Goal: Information Seeking & Learning: Learn about a topic

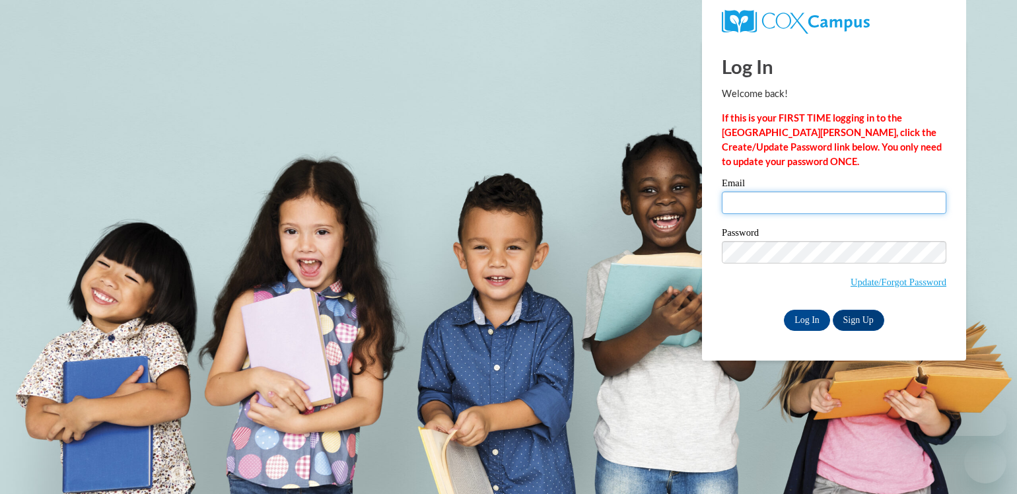
type input "[EMAIL_ADDRESS][DOMAIN_NAME]"
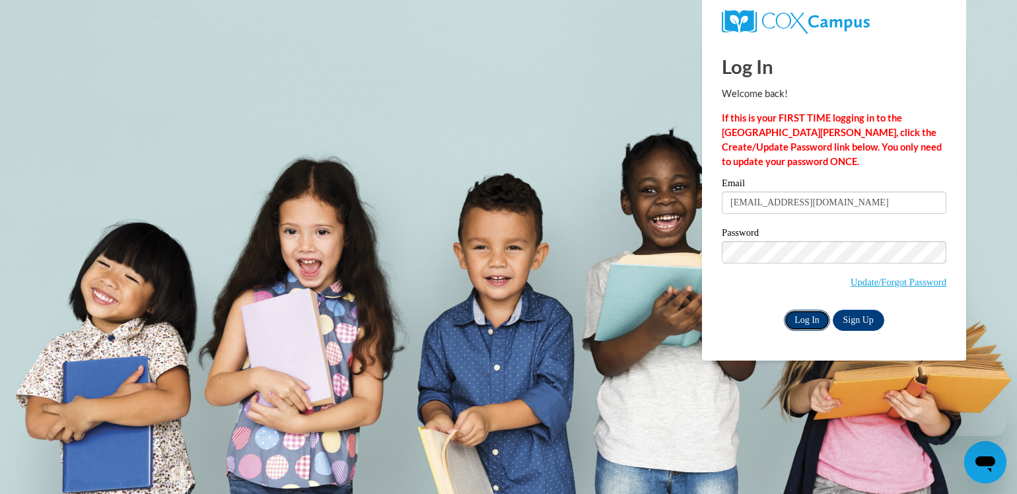
drag, startPoint x: 0, startPoint y: 0, endPoint x: 800, endPoint y: 319, distance: 860.9
click at [800, 319] on input "Log In" at bounding box center [807, 320] width 46 height 21
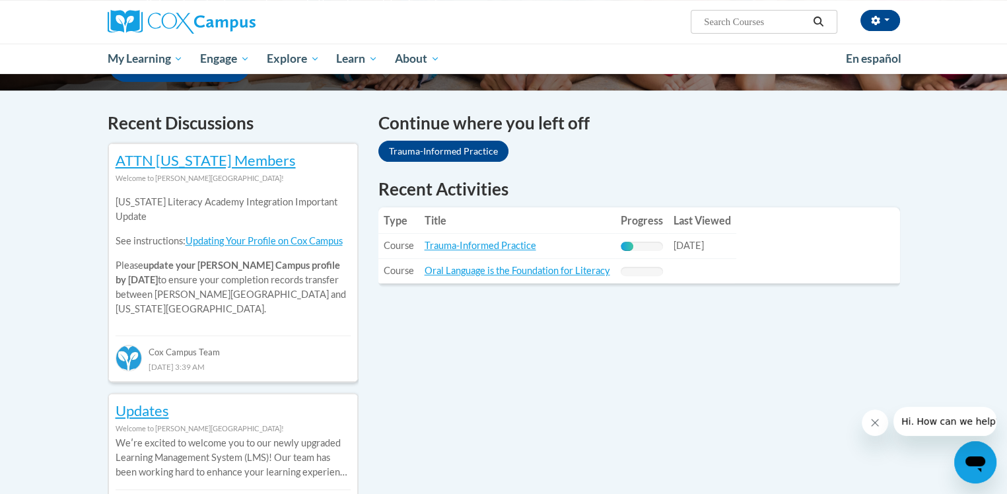
scroll to position [396, 0]
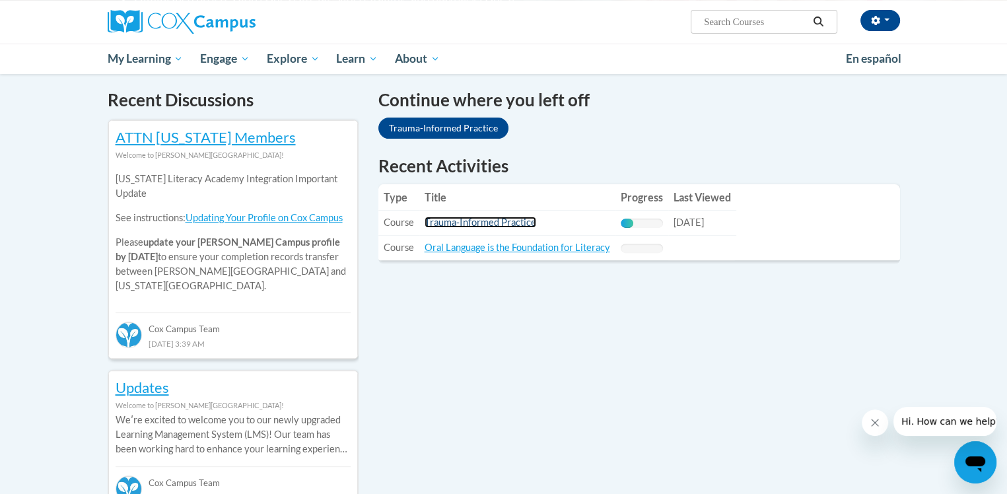
click at [485, 221] on link "Trauma-Informed Practice" at bounding box center [481, 222] width 112 height 11
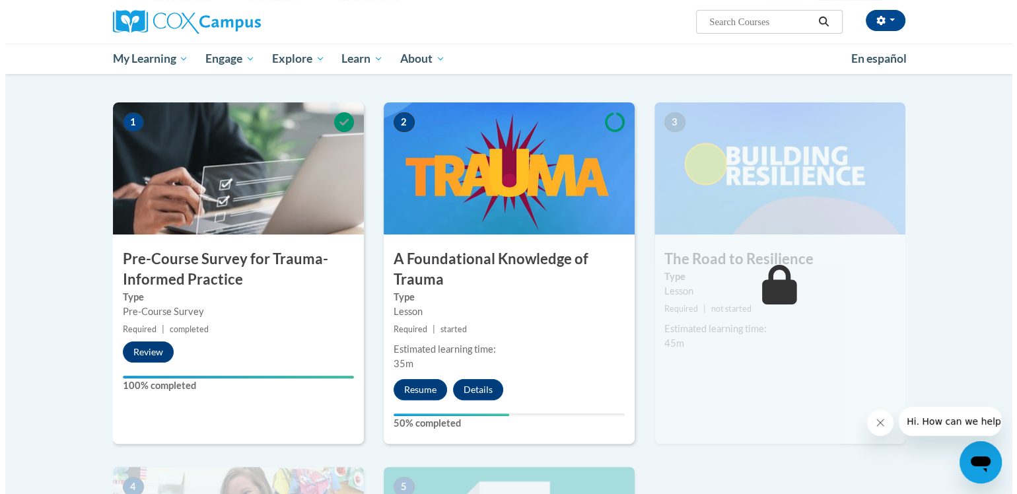
scroll to position [330, 0]
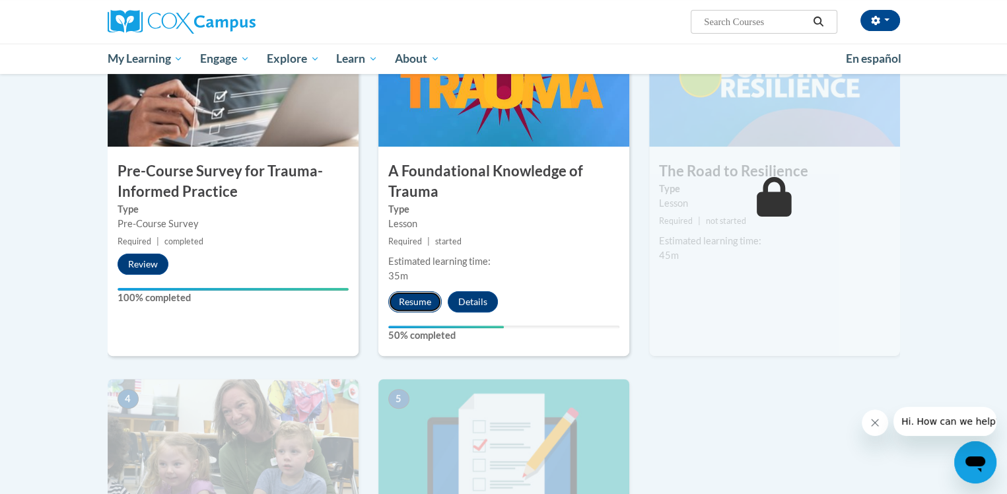
click at [412, 302] on button "Resume" at bounding box center [414, 301] width 53 height 21
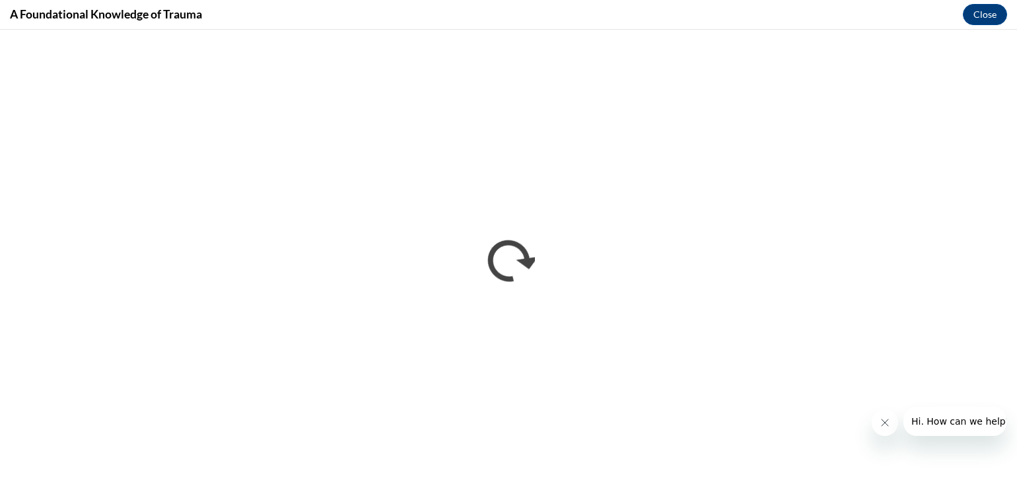
scroll to position [0, 0]
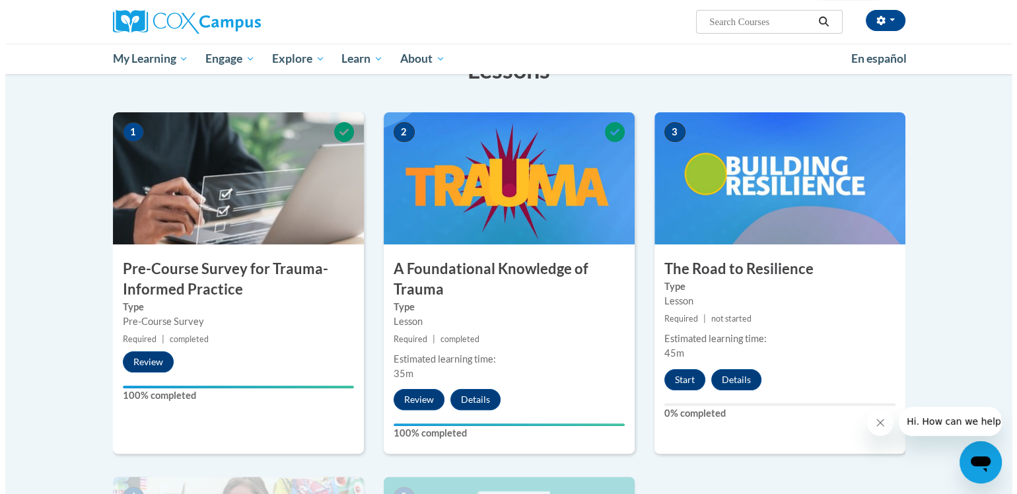
scroll to position [330, 0]
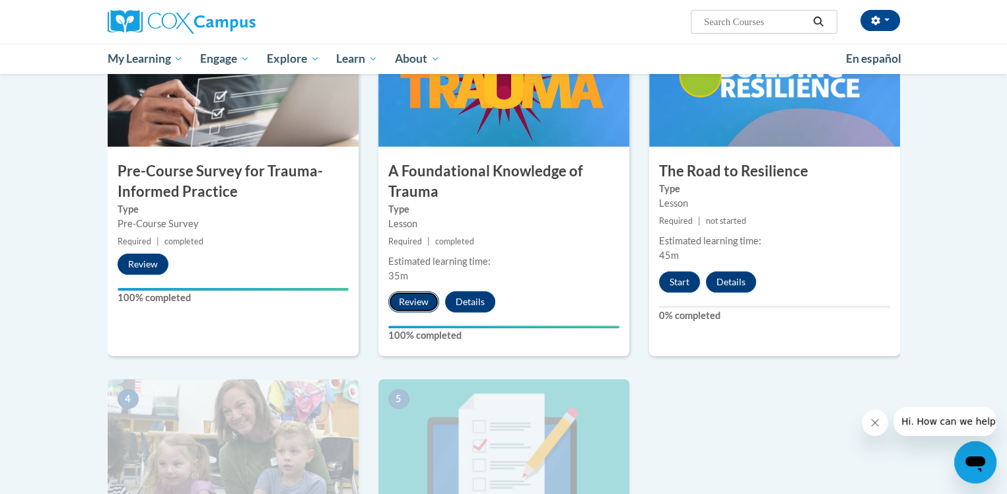
click at [415, 303] on button "Review" at bounding box center [413, 301] width 51 height 21
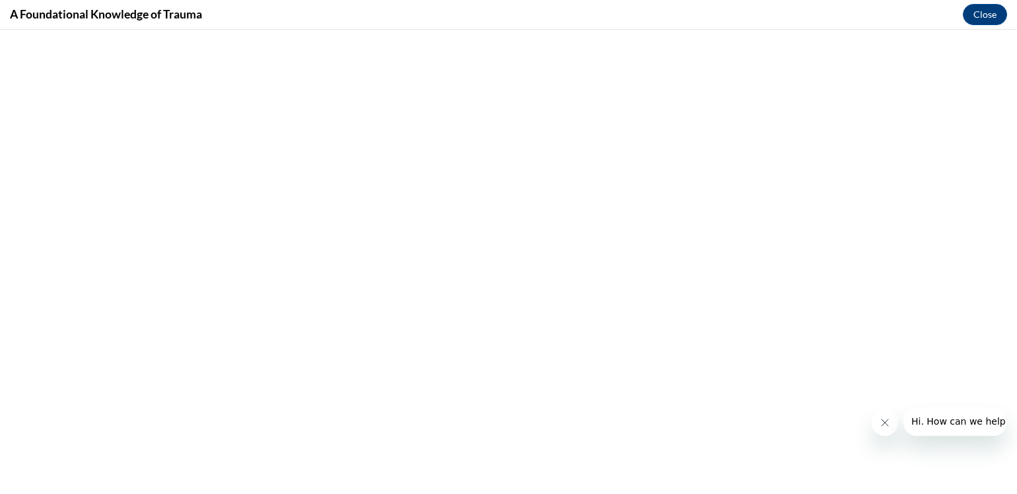
click at [886, 417] on icon "Close message from company" at bounding box center [884, 422] width 11 height 11
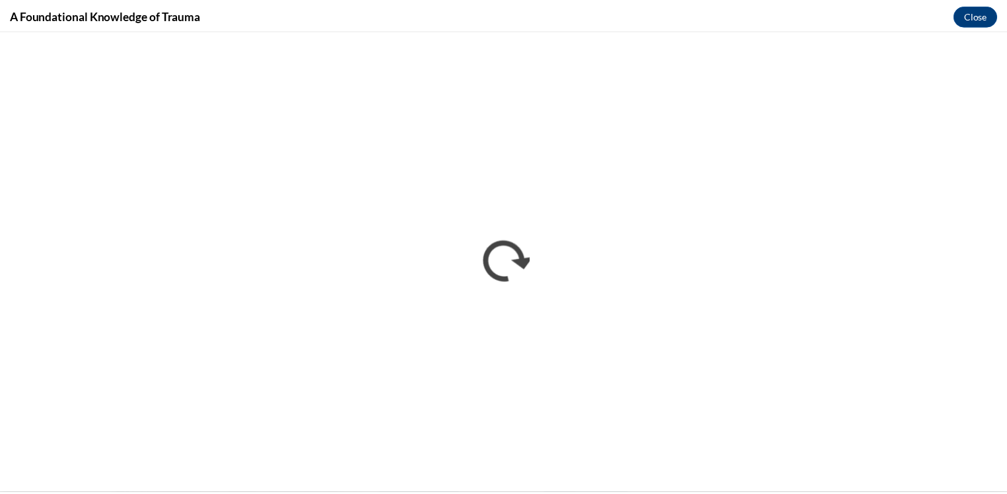
scroll to position [0, 0]
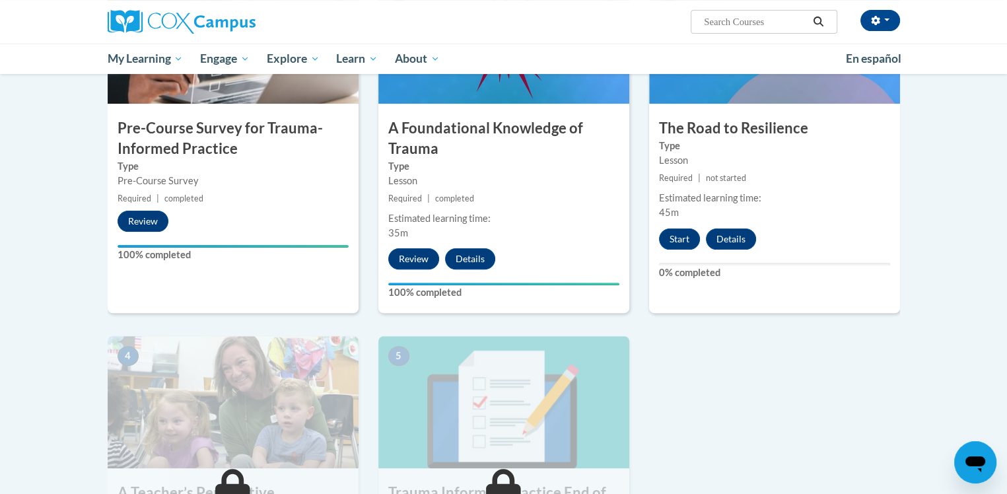
scroll to position [396, 0]
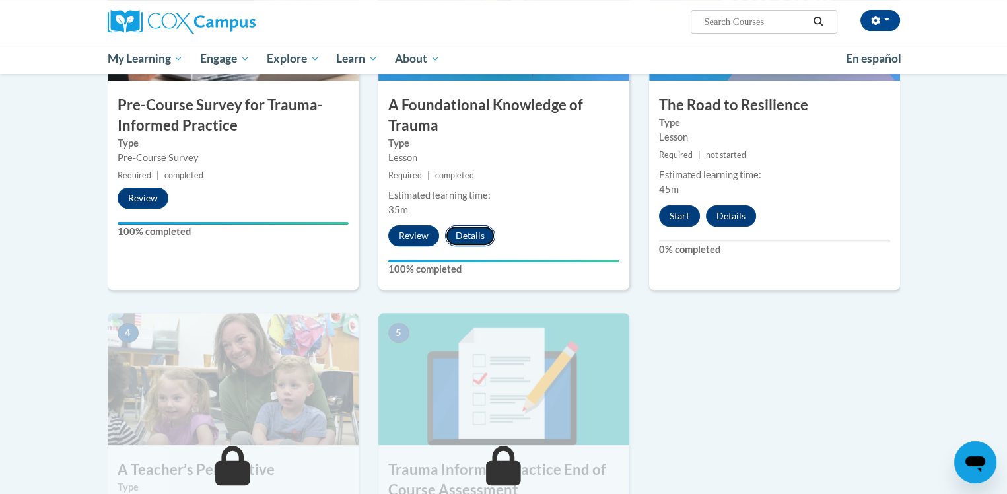
click at [473, 232] on button "Details" at bounding box center [470, 235] width 50 height 21
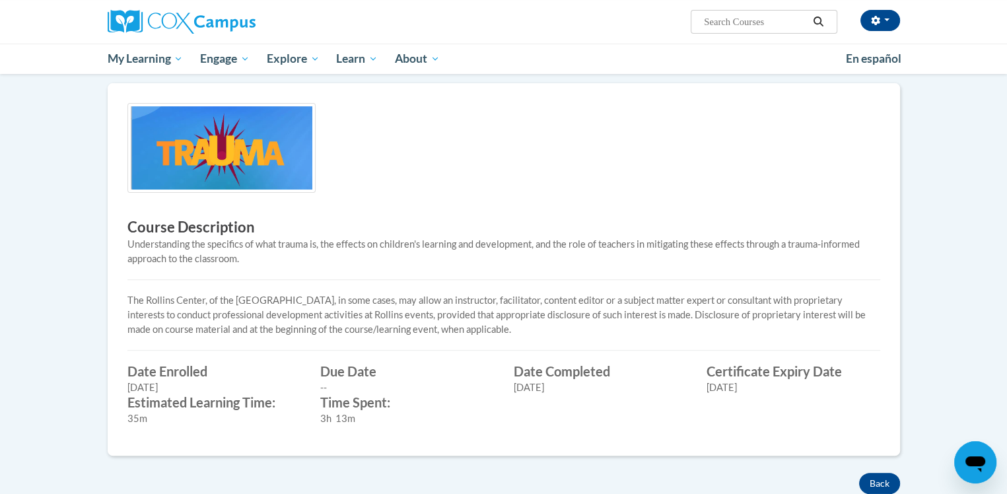
scroll to position [264, 0]
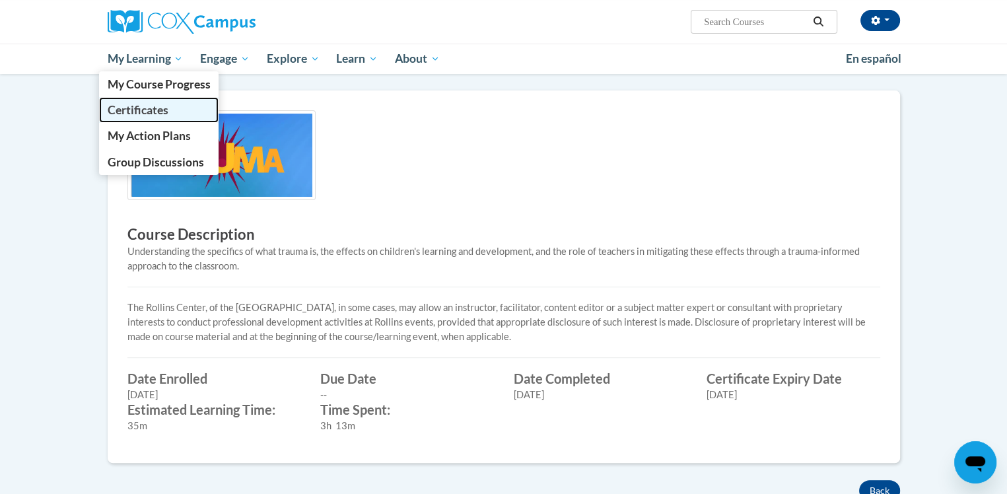
click at [156, 108] on span "Certificates" at bounding box center [137, 110] width 61 height 14
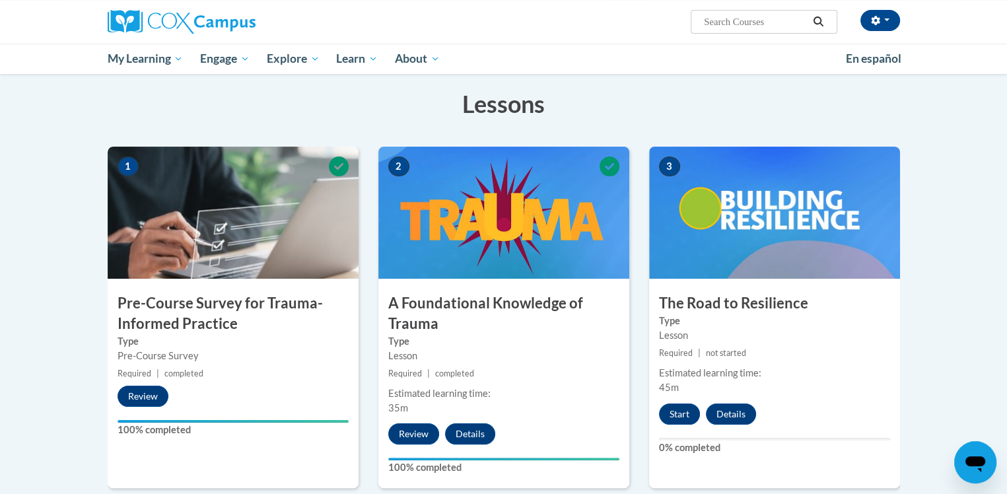
scroll to position [264, 0]
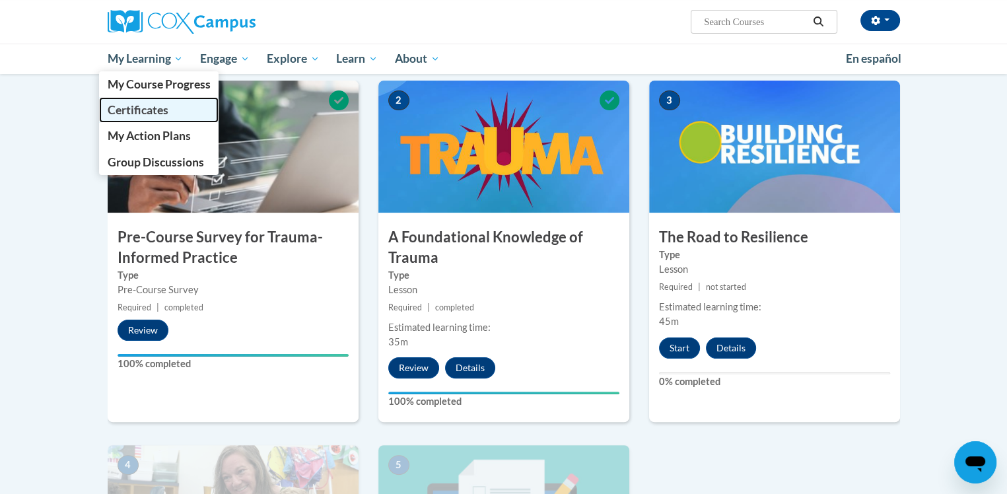
click at [153, 109] on span "Certificates" at bounding box center [137, 110] width 61 height 14
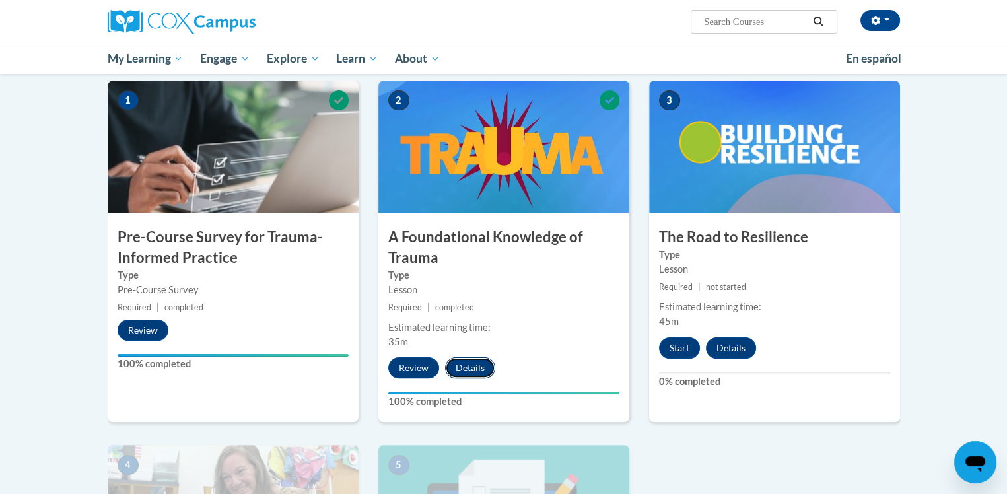
click at [477, 364] on button "Details" at bounding box center [470, 367] width 50 height 21
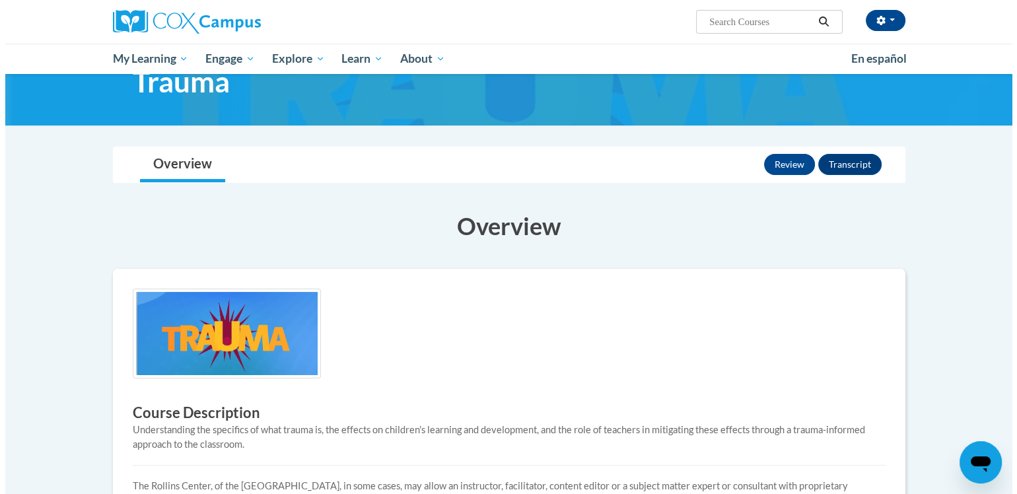
scroll to position [66, 0]
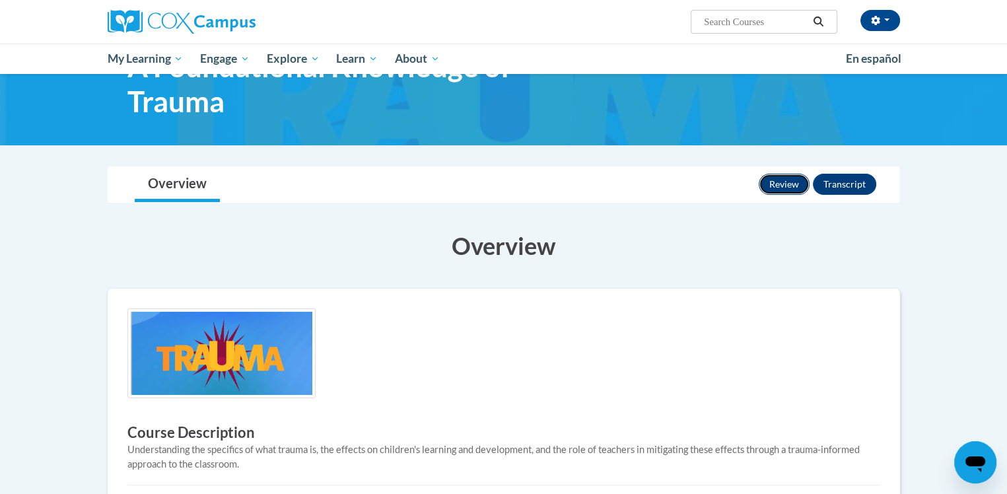
click at [779, 182] on button "Review" at bounding box center [784, 184] width 51 height 21
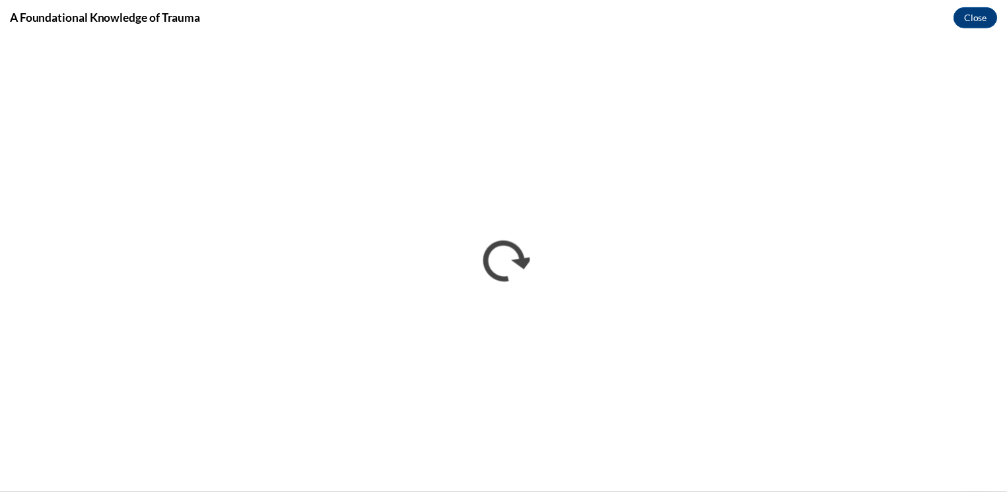
scroll to position [0, 0]
click at [986, 18] on button "Close" at bounding box center [985, 15] width 44 height 21
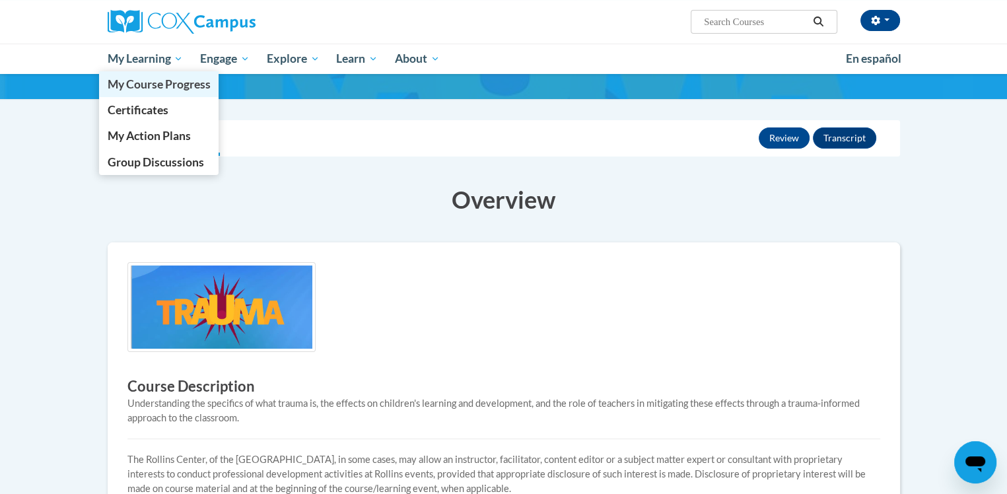
scroll to position [132, 0]
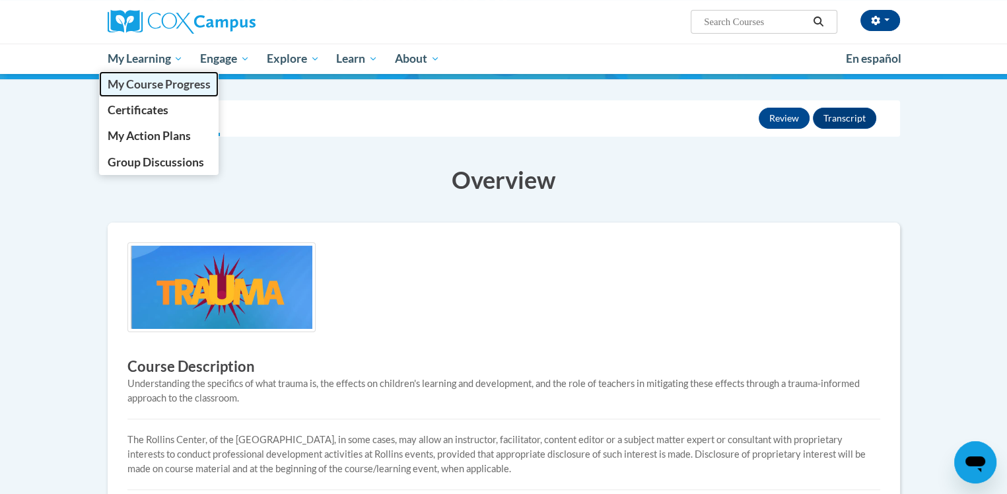
click at [170, 84] on span "My Course Progress" at bounding box center [158, 84] width 103 height 14
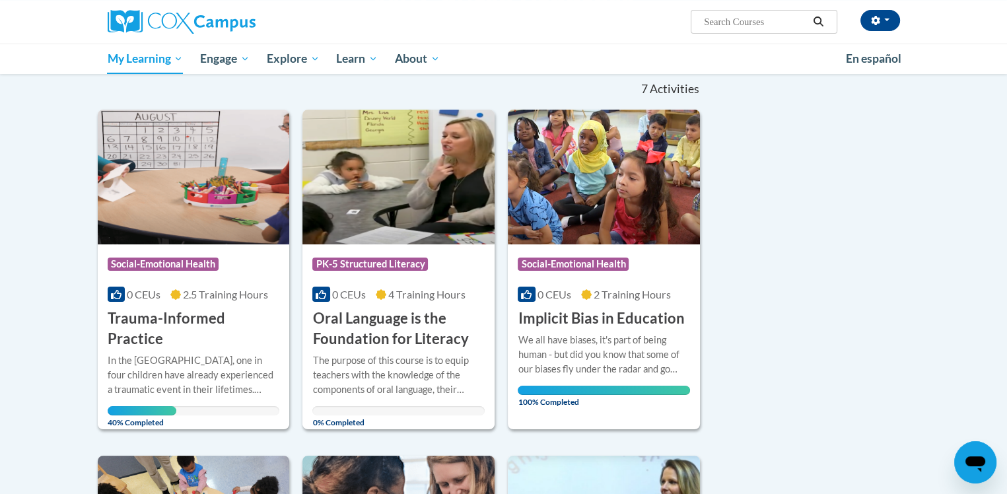
scroll to position [66, 0]
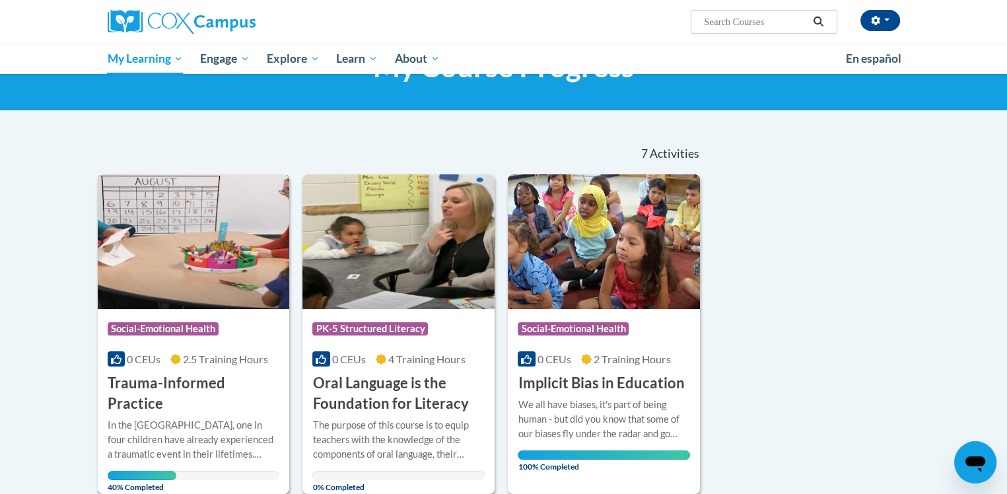
click at [250, 241] on img at bounding box center [194, 241] width 192 height 135
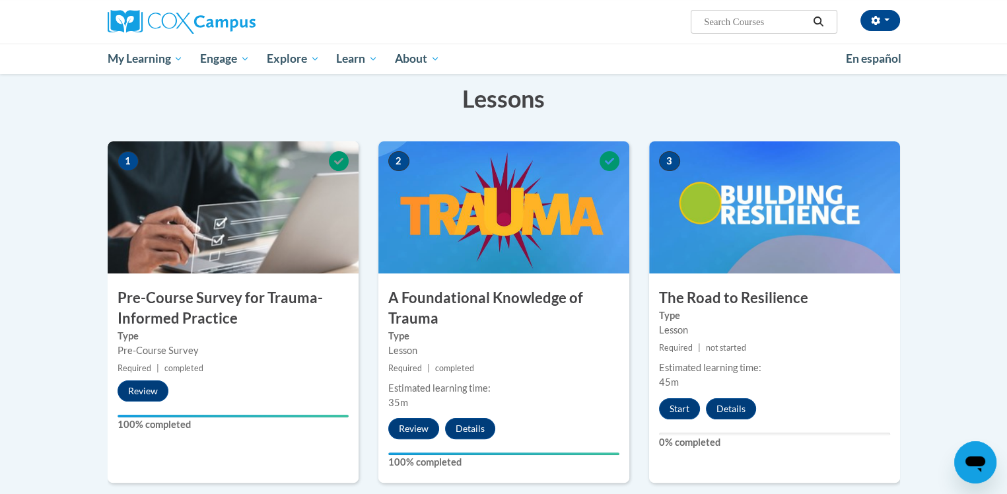
scroll to position [264, 0]
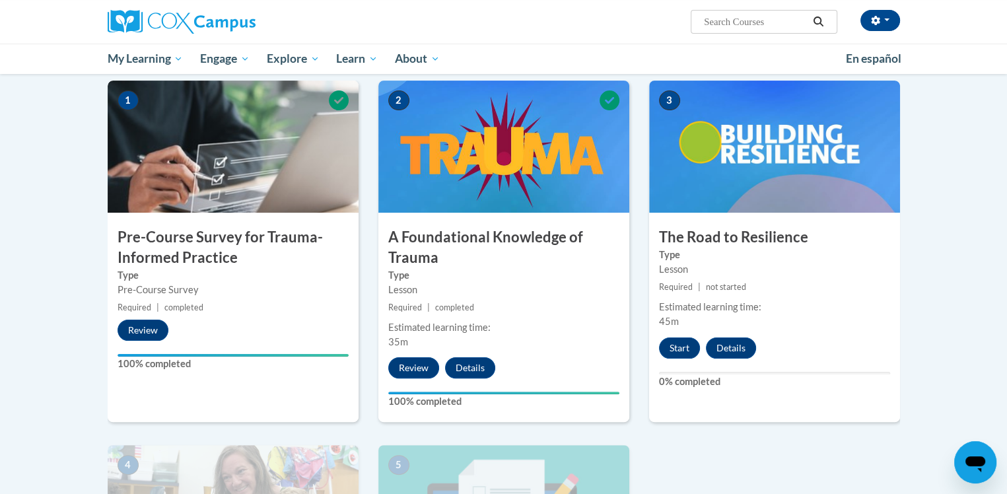
click at [782, 174] on img at bounding box center [774, 147] width 251 height 132
click at [679, 346] on button "Start" at bounding box center [679, 347] width 41 height 21
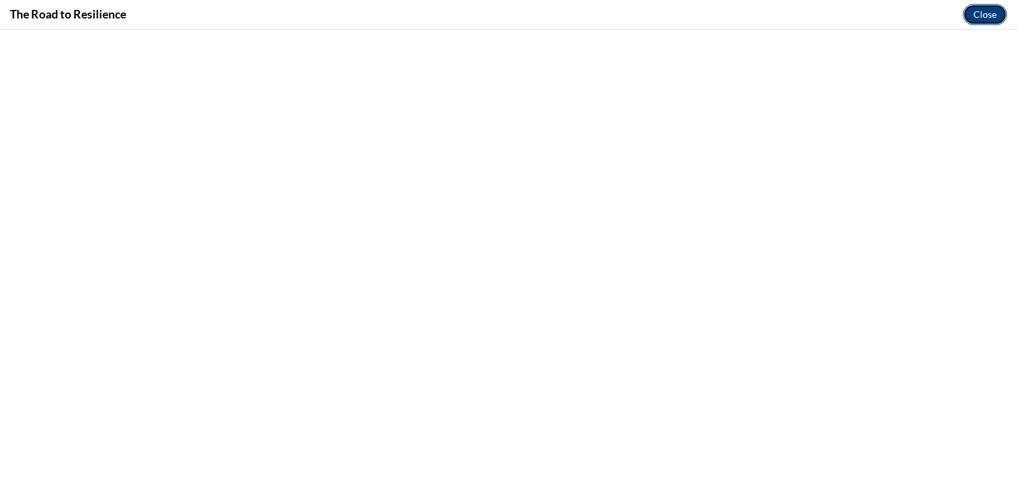
click at [985, 18] on button "Close" at bounding box center [985, 14] width 44 height 21
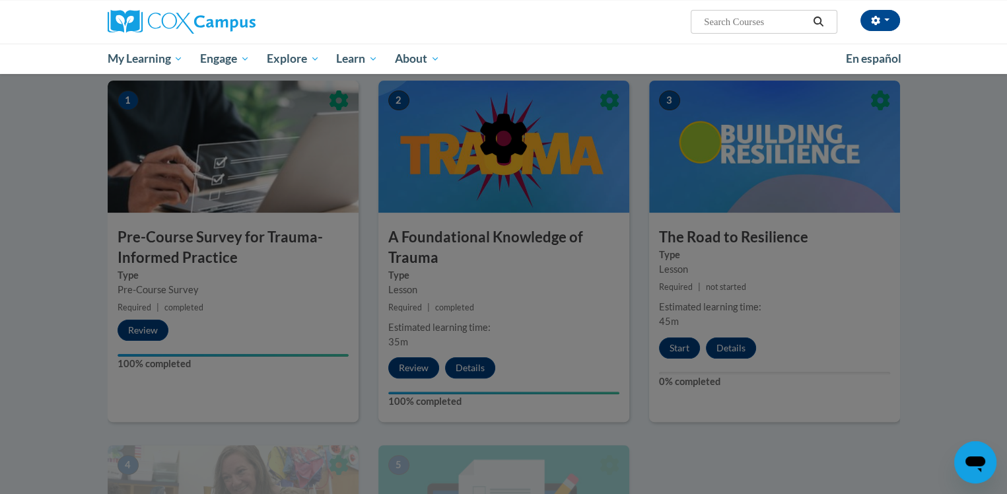
click at [671, 347] on div at bounding box center [503, 247] width 1007 height 494
click at [687, 345] on div at bounding box center [503, 247] width 1007 height 494
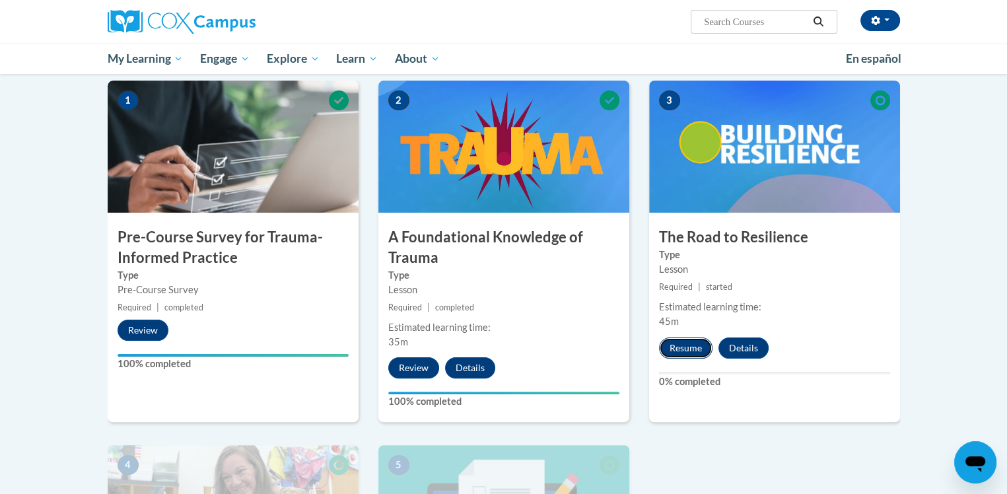
click at [687, 348] on button "Resume" at bounding box center [685, 347] width 53 height 21
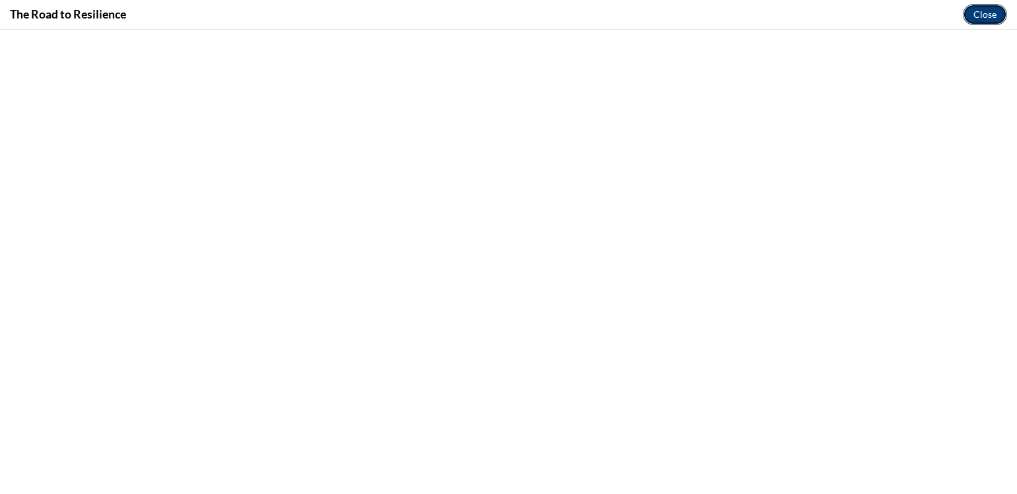
click at [989, 17] on button "Close" at bounding box center [985, 14] width 44 height 21
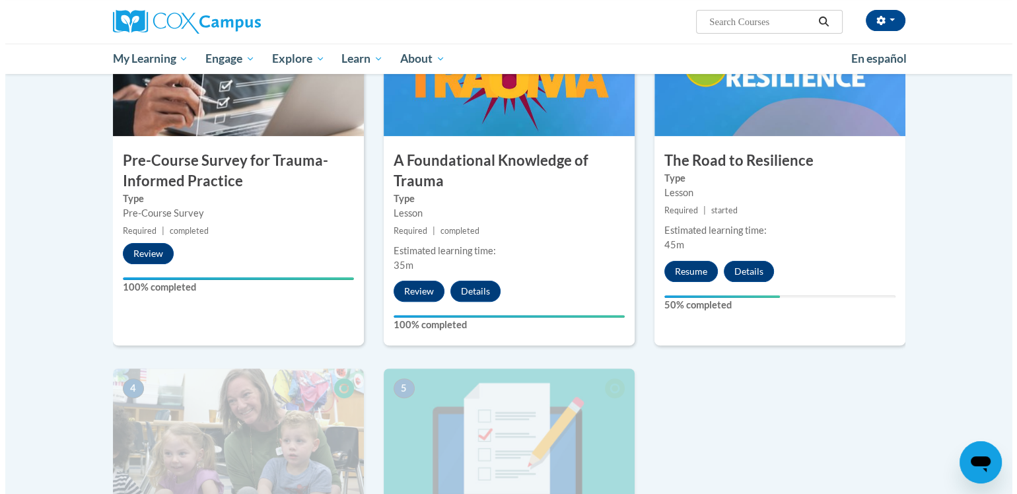
scroll to position [330, 0]
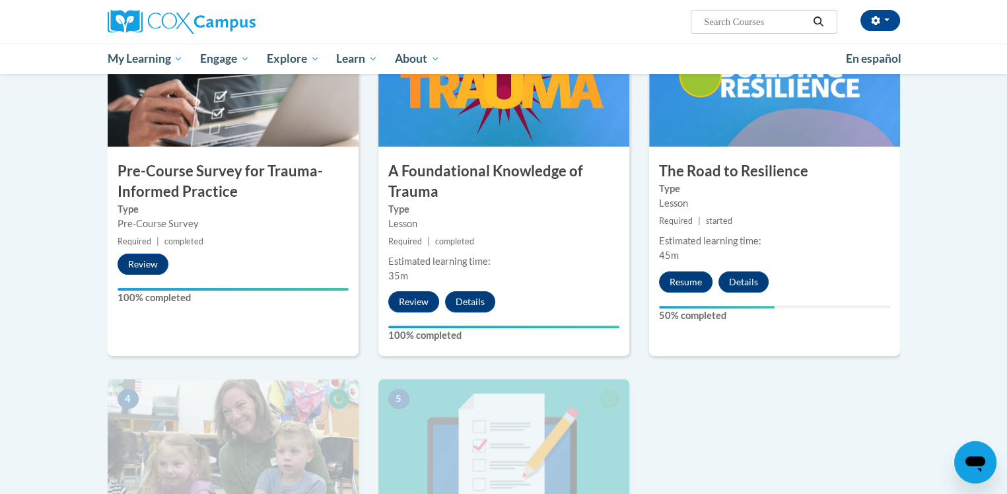
click at [749, 170] on h3 "The Road to Resilience" at bounding box center [774, 171] width 251 height 20
click at [693, 282] on button "Resume" at bounding box center [685, 281] width 53 height 21
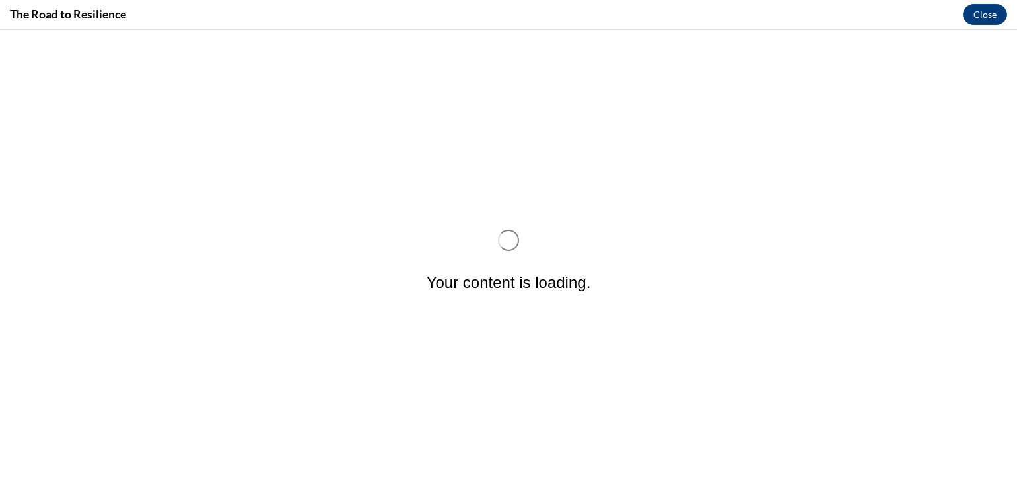
scroll to position [0, 0]
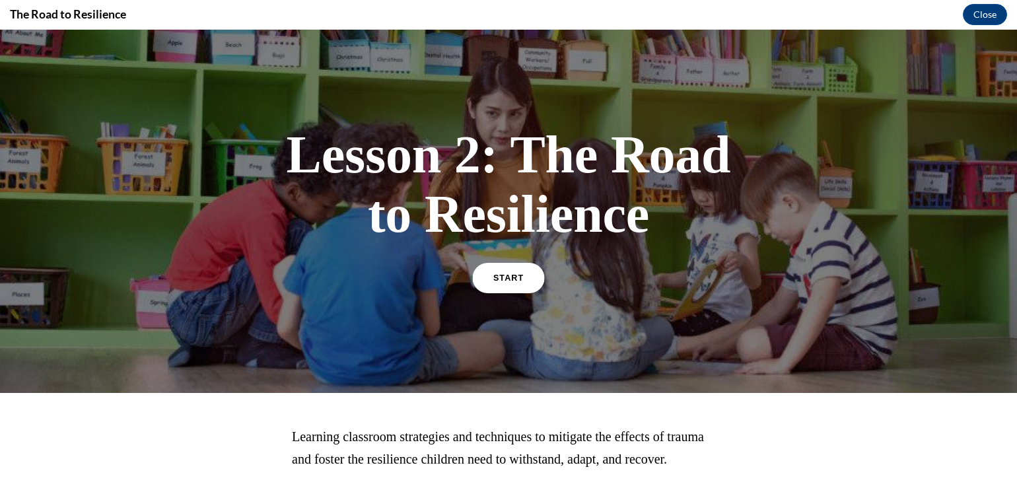
click at [498, 273] on span "START" at bounding box center [508, 278] width 30 height 10
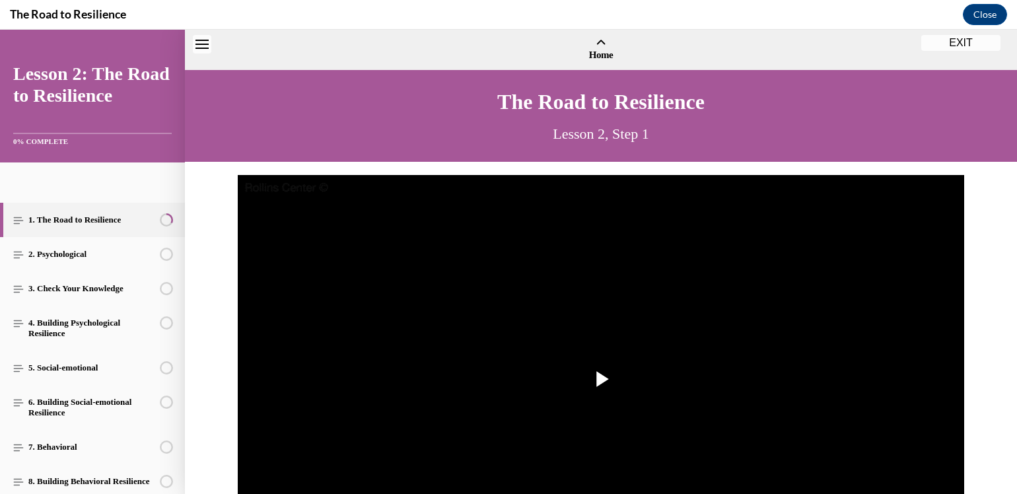
scroll to position [40, 0]
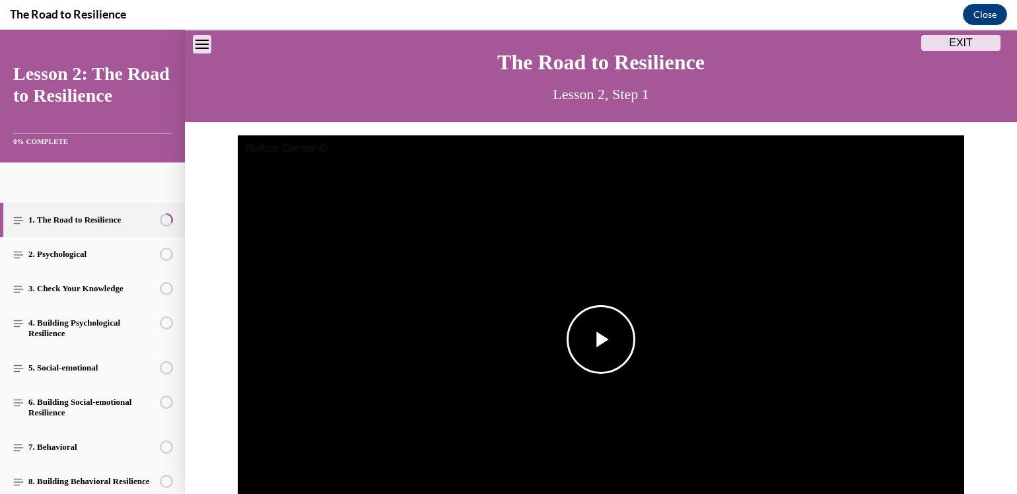
click at [601, 339] on span "Video player" at bounding box center [601, 339] width 0 height 0
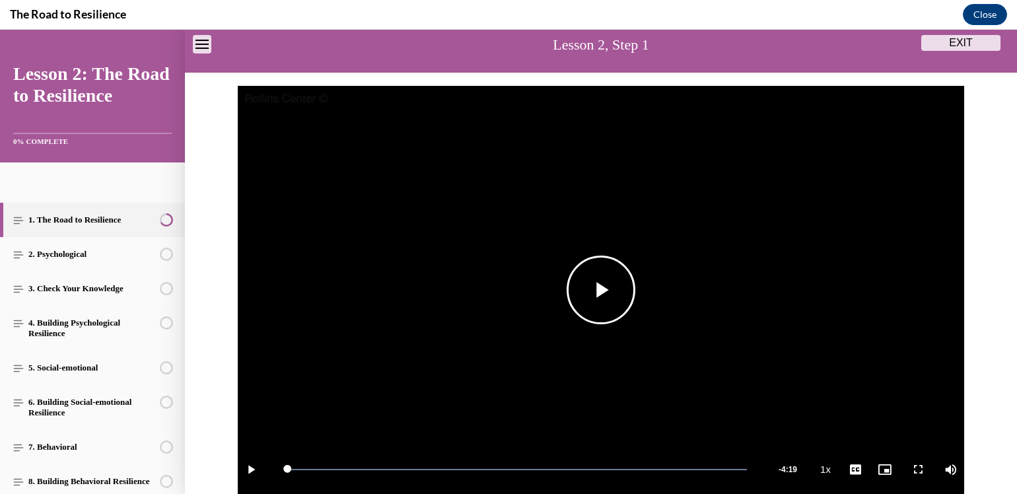
scroll to position [242, 0]
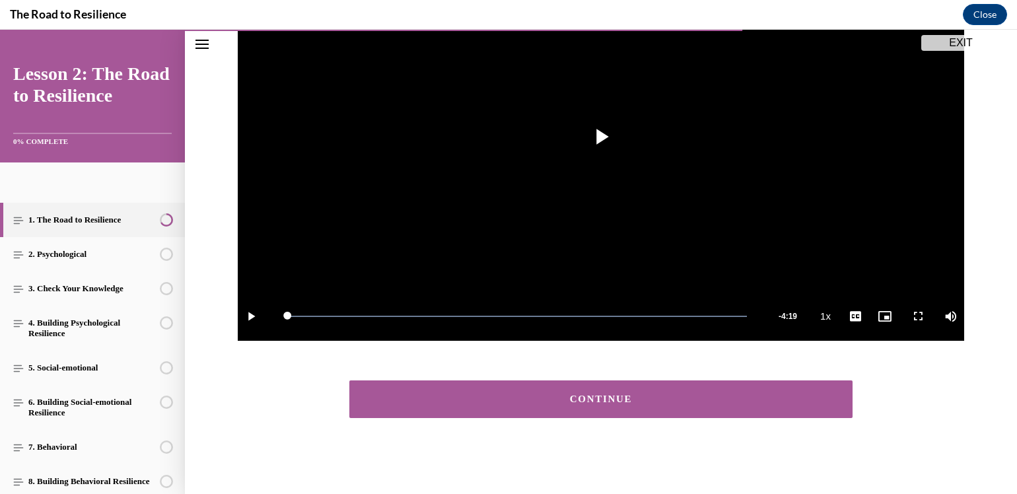
click at [609, 394] on div "CONTINUE" at bounding box center [601, 399] width 462 height 10
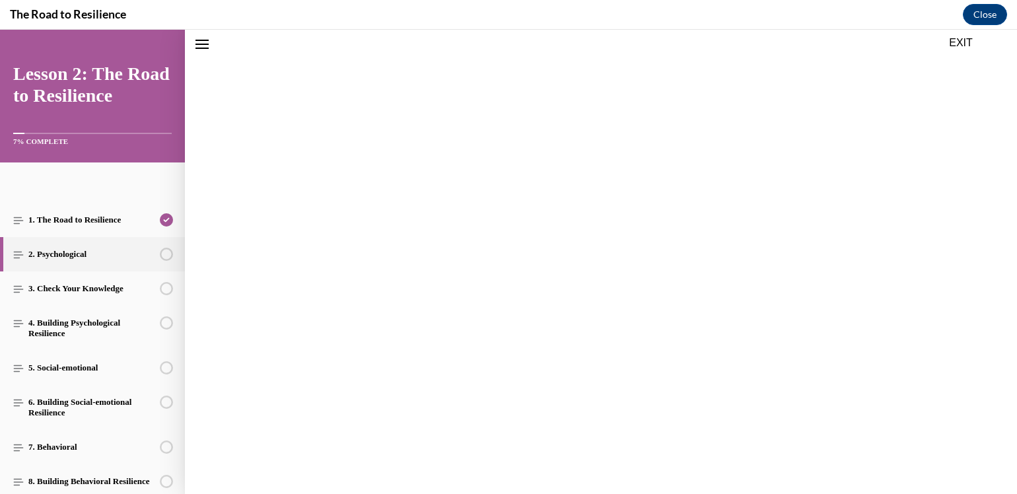
scroll to position [41, 0]
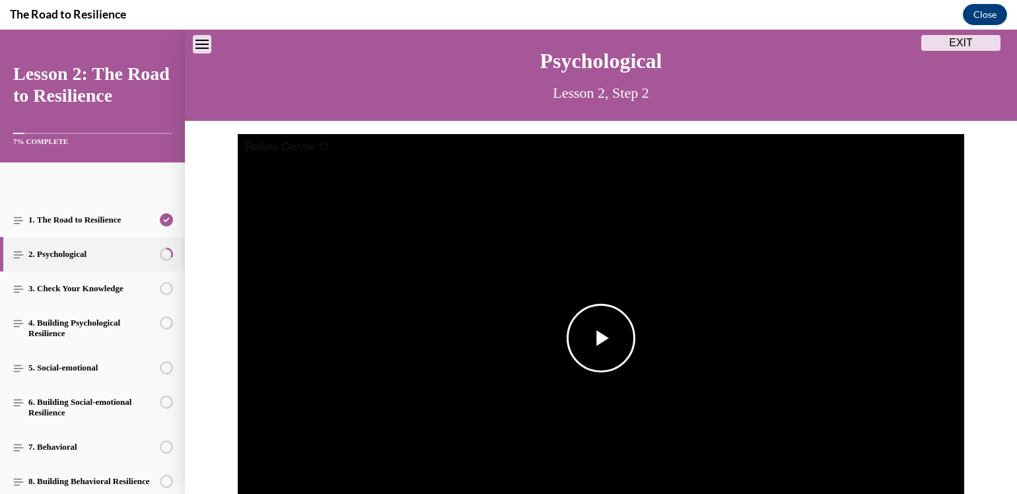
click at [601, 338] on span "Video player" at bounding box center [601, 338] width 0 height 0
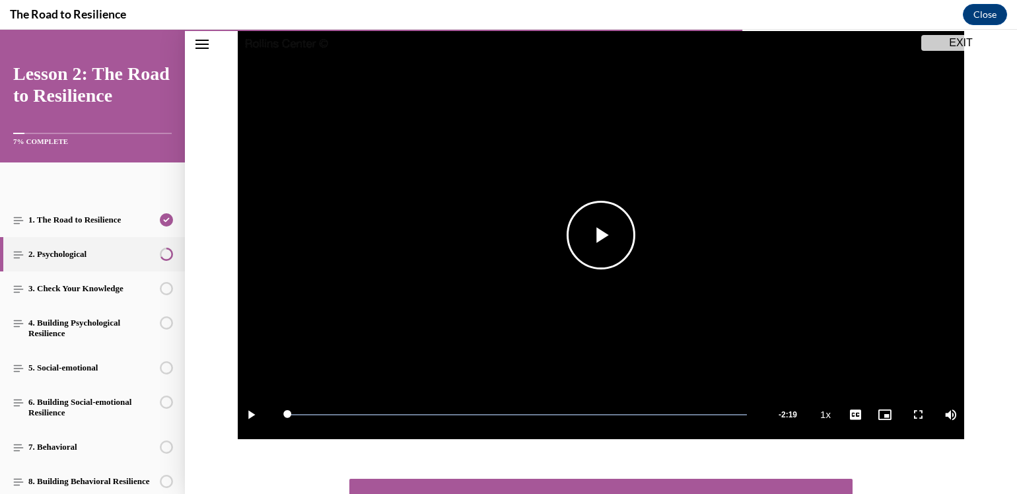
scroll to position [242, 0]
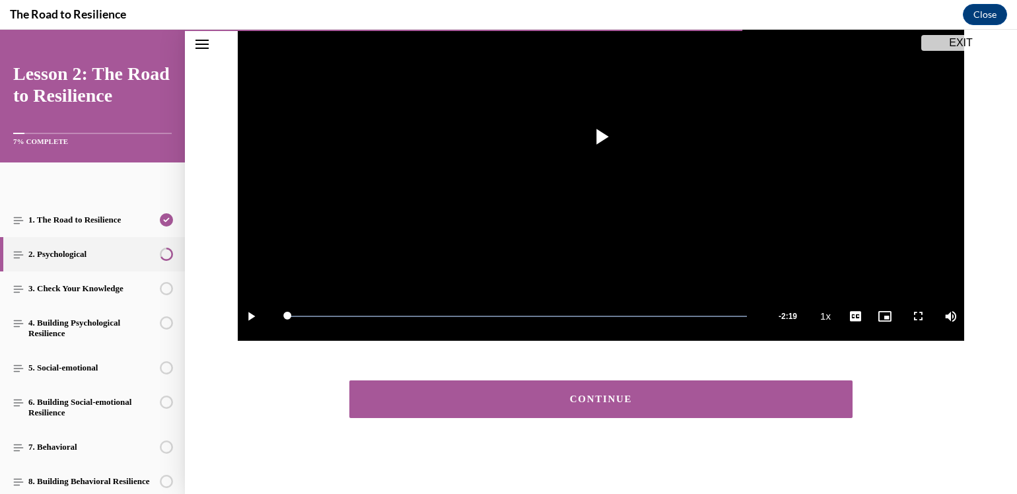
click at [618, 398] on div "CONTINUE" at bounding box center [601, 399] width 462 height 10
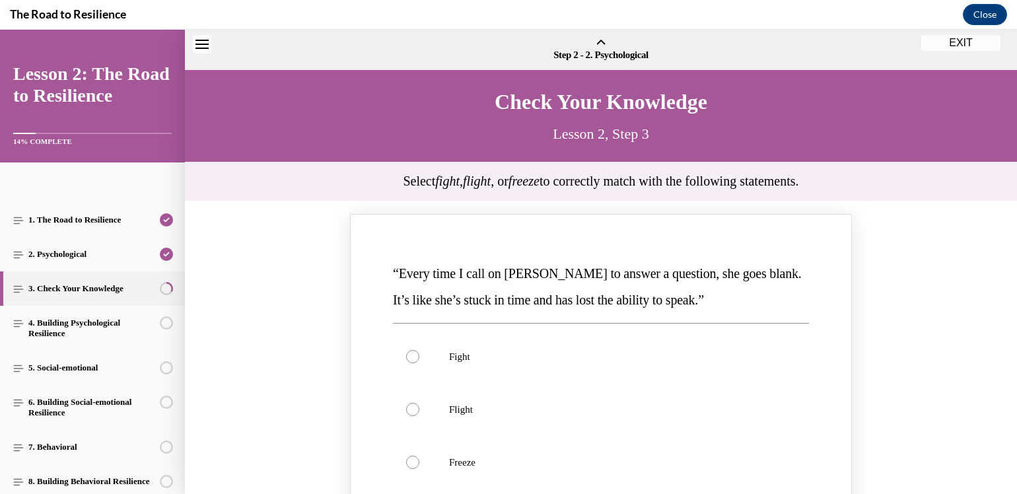
scroll to position [41, 0]
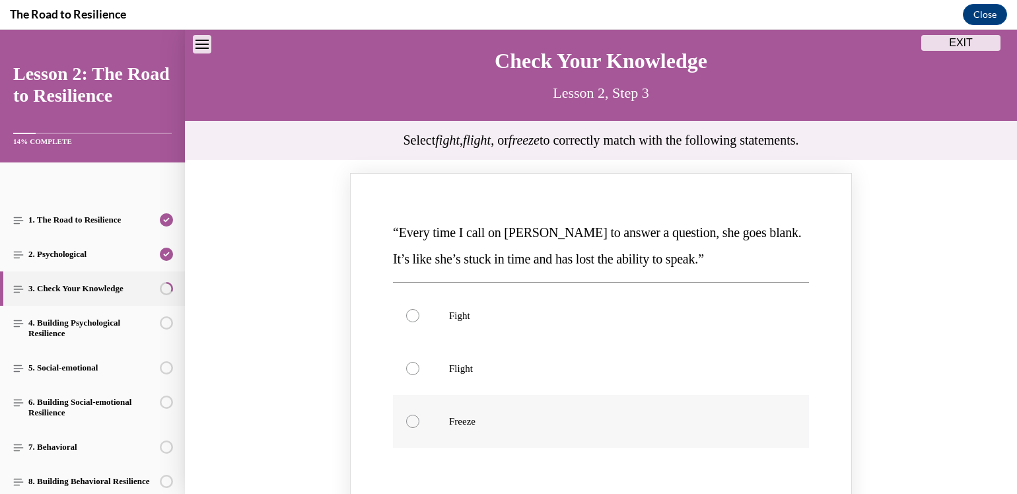
click at [406, 419] on div "Knowledge check: Multiple choice" at bounding box center [412, 421] width 13 height 13
click at [406, 419] on input "Freeze" at bounding box center [412, 421] width 13 height 13
radio input "true"
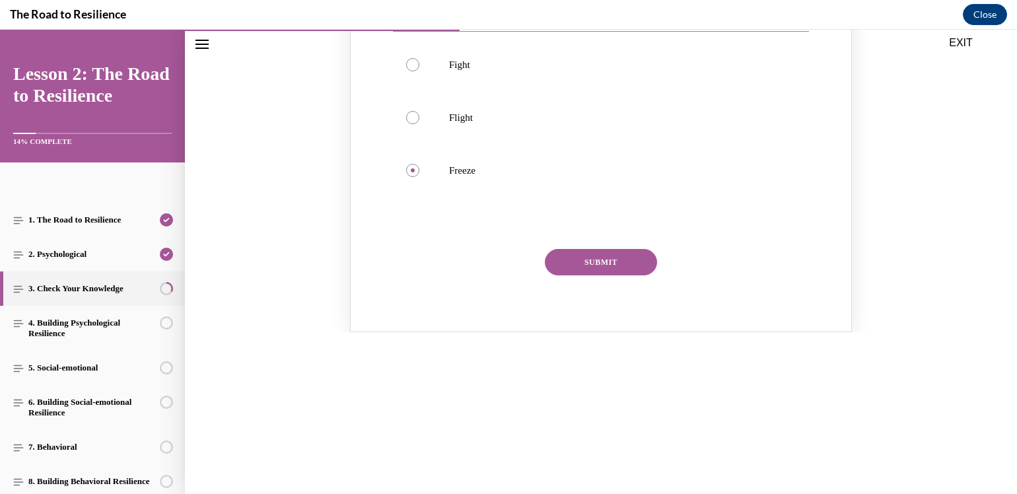
scroll to position [305, 0]
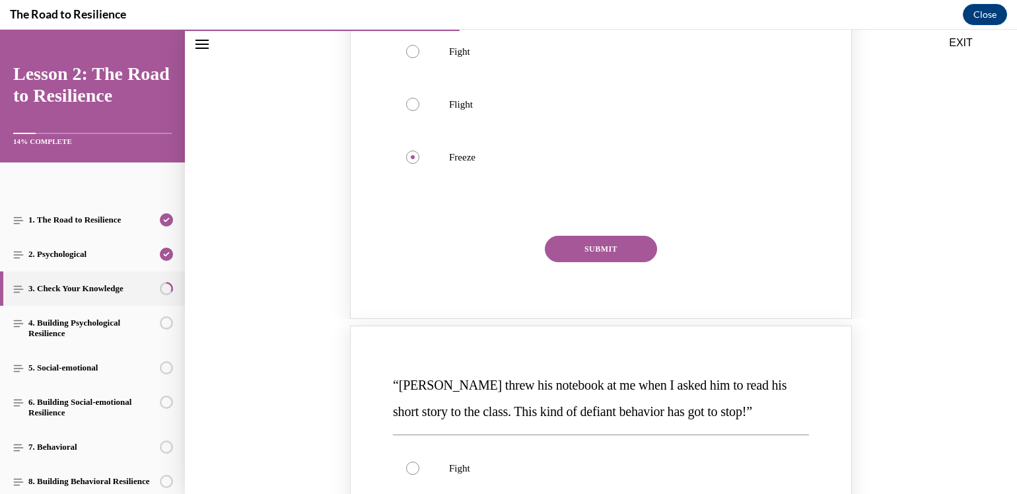
click at [592, 247] on button "SUBMIT" at bounding box center [601, 249] width 112 height 26
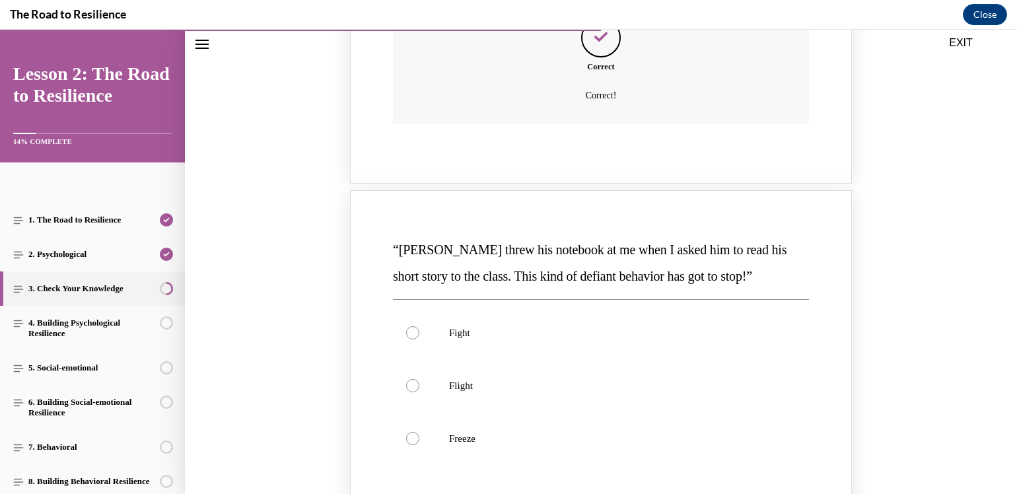
scroll to position [635, 0]
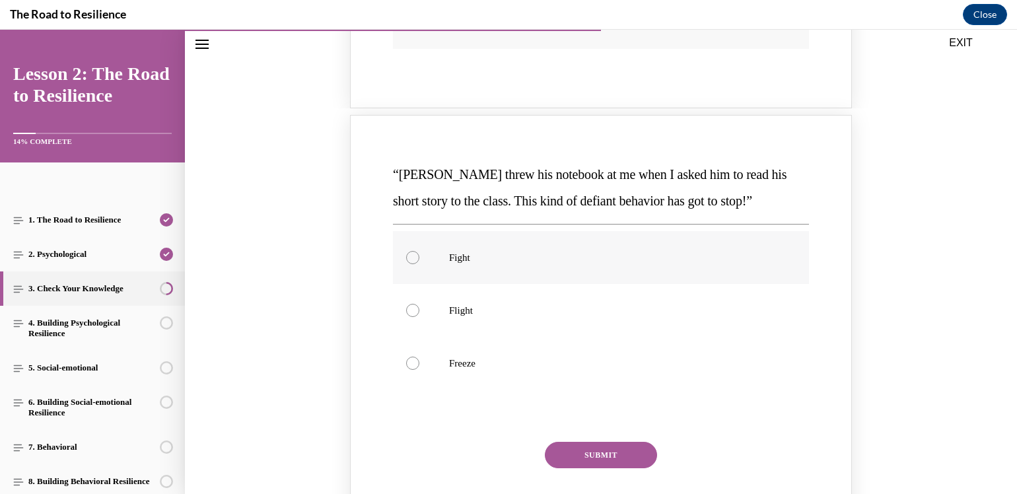
click at [407, 255] on div "Knowledge check: Multiple choice" at bounding box center [412, 257] width 13 height 13
click at [407, 255] on input "Fight" at bounding box center [412, 257] width 13 height 13
radio input "true"
click at [581, 448] on button "SUBMIT" at bounding box center [601, 455] width 112 height 26
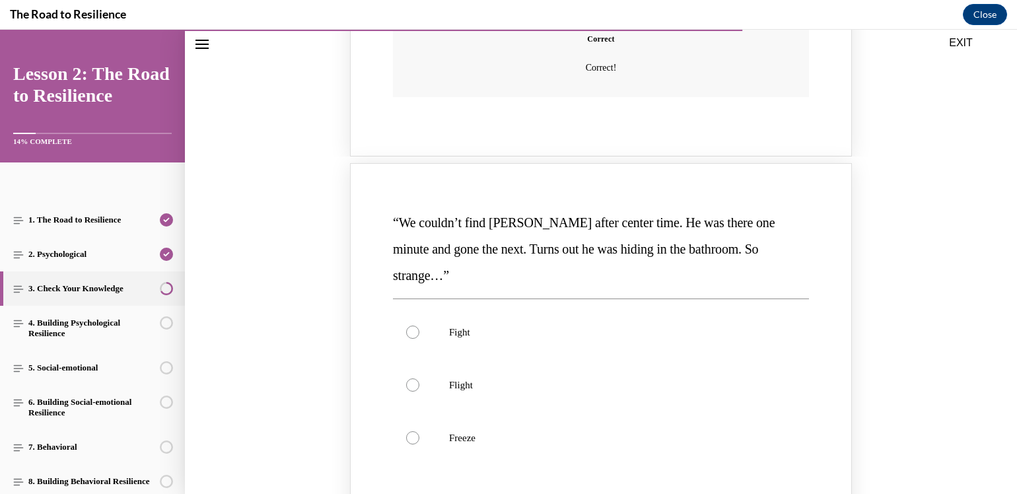
scroll to position [1163, 0]
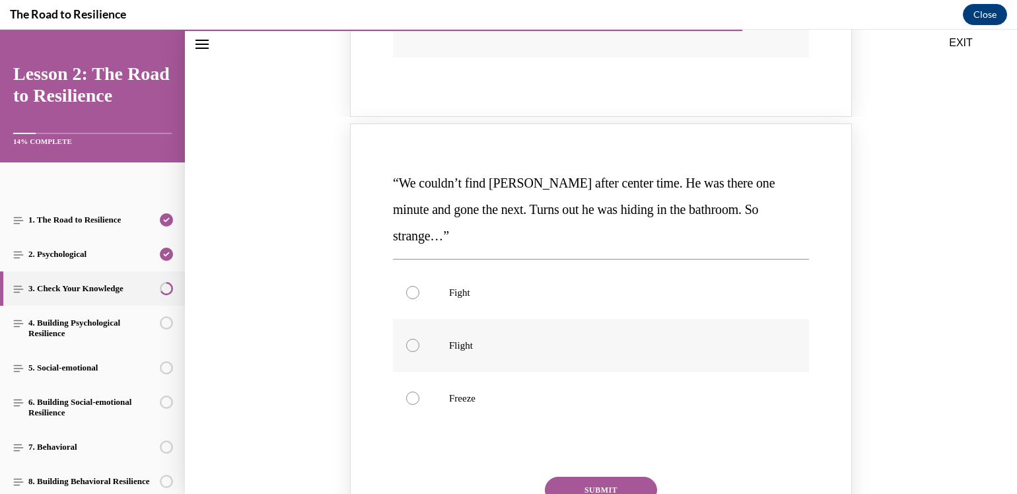
click at [406, 339] on div "Knowledge check: Multiple choice" at bounding box center [412, 345] width 13 height 13
click at [406, 339] on input "Flight" at bounding box center [412, 345] width 13 height 13
radio input "true"
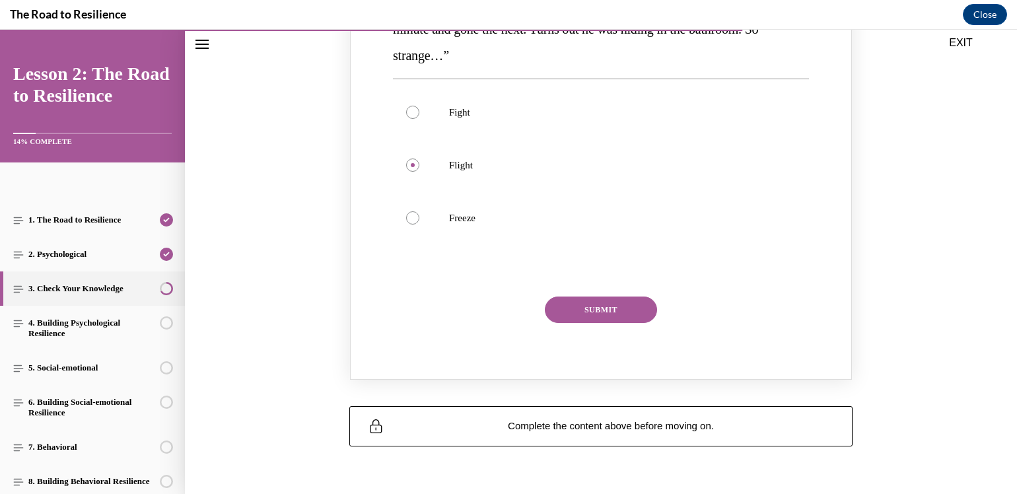
click at [600, 296] on button "SUBMIT" at bounding box center [601, 309] width 112 height 26
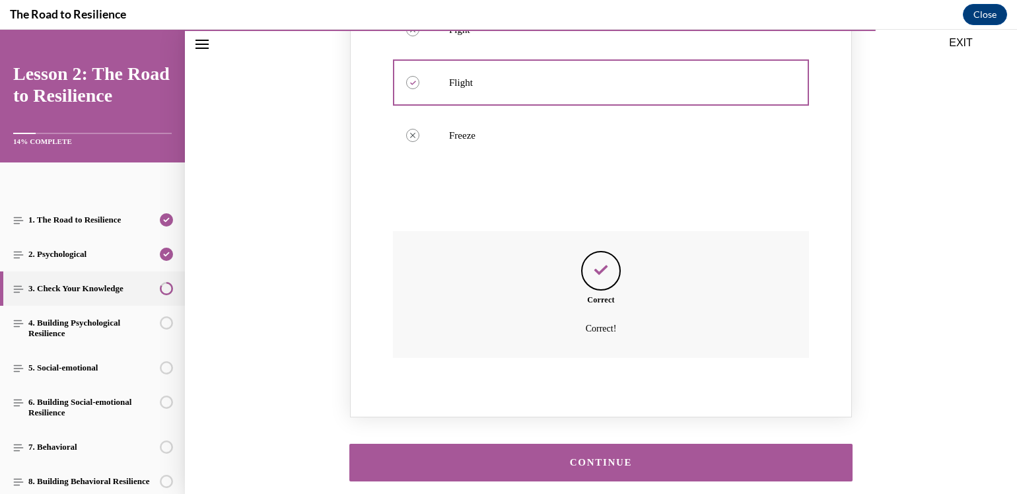
scroll to position [1461, 0]
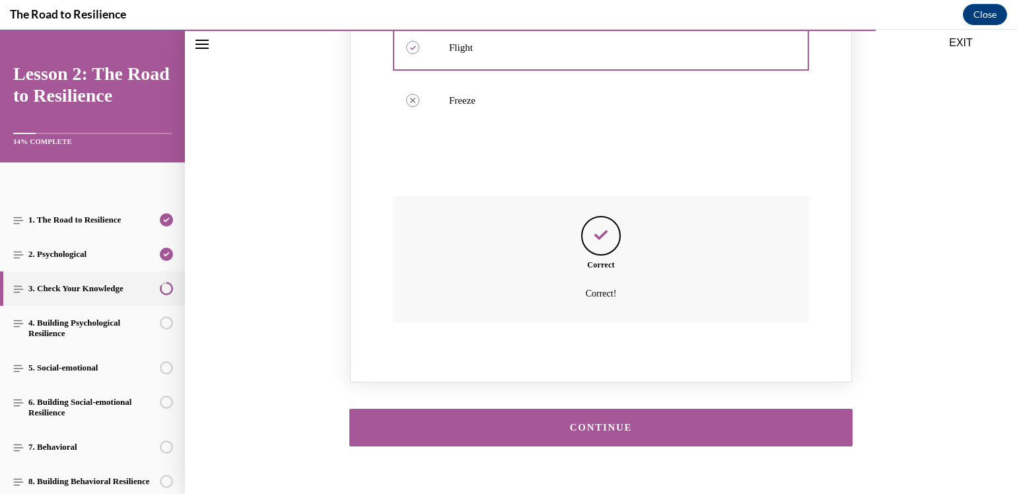
click at [606, 423] on div "CONTINUE" at bounding box center [601, 428] width 462 height 10
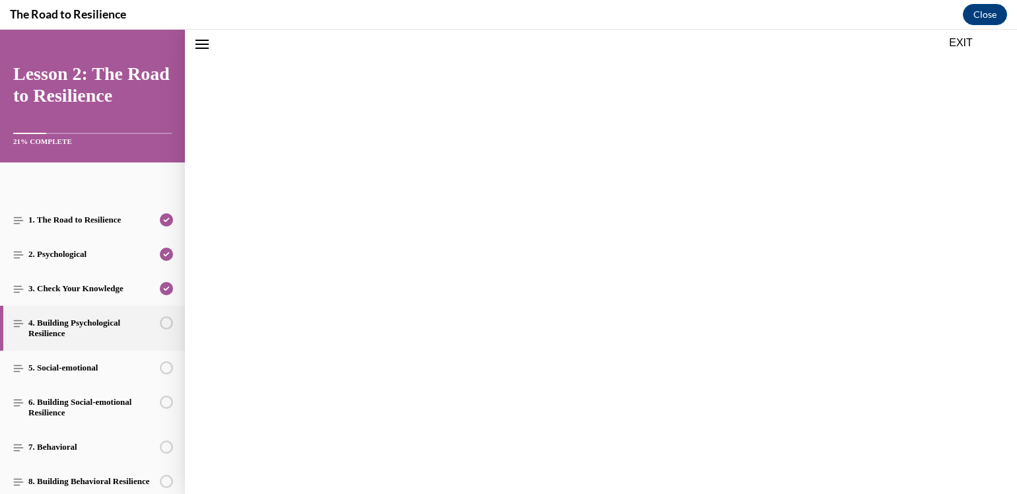
scroll to position [41, 0]
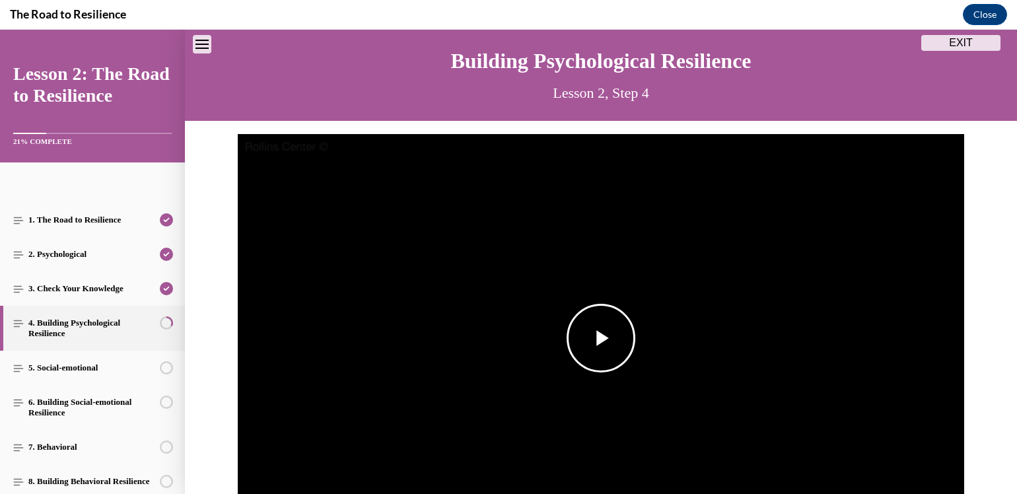
click at [601, 338] on span "Video player" at bounding box center [601, 338] width 0 height 0
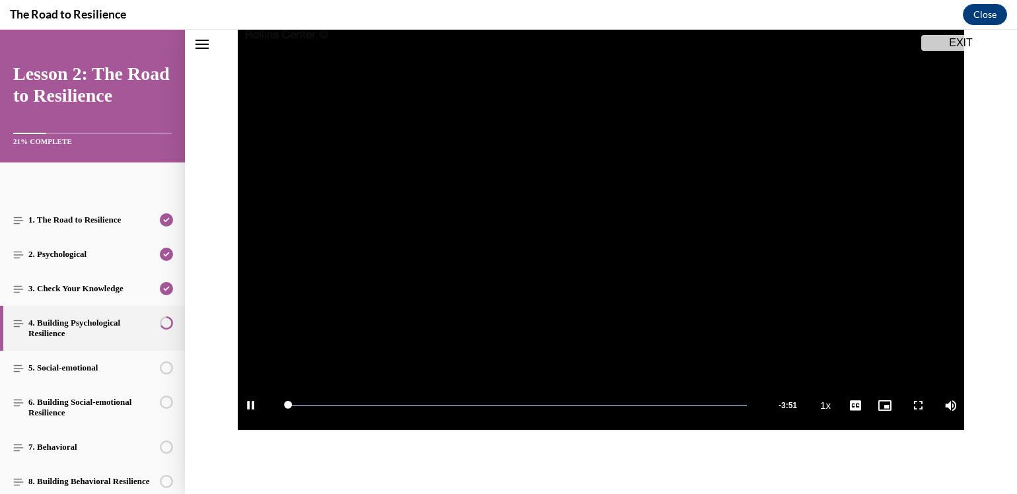
scroll to position [242, 0]
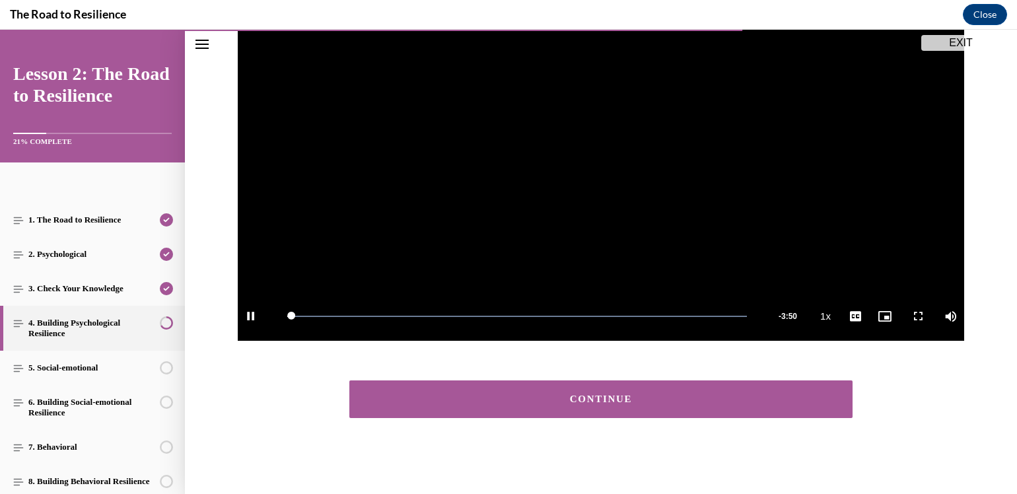
click at [586, 394] on div "CONTINUE" at bounding box center [601, 399] width 462 height 10
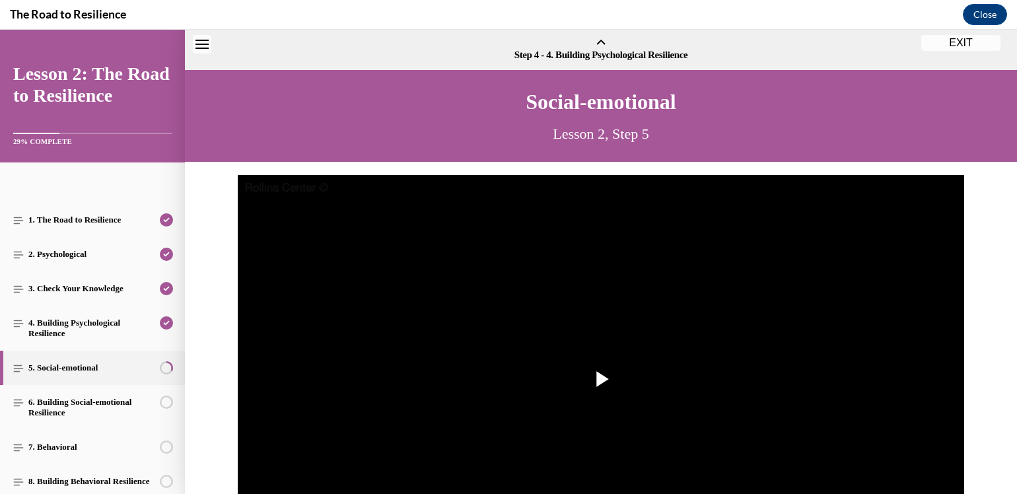
scroll to position [41, 0]
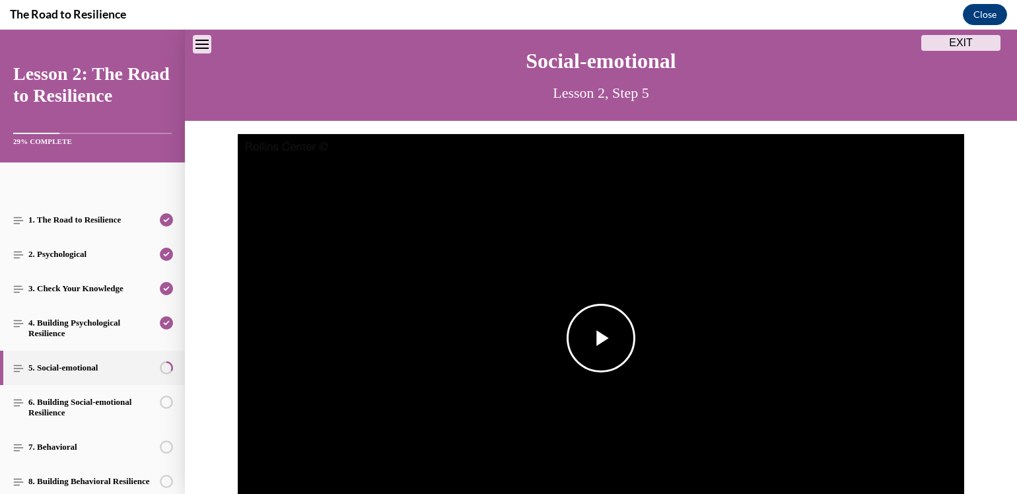
click at [601, 338] on span "Video player" at bounding box center [601, 338] width 0 height 0
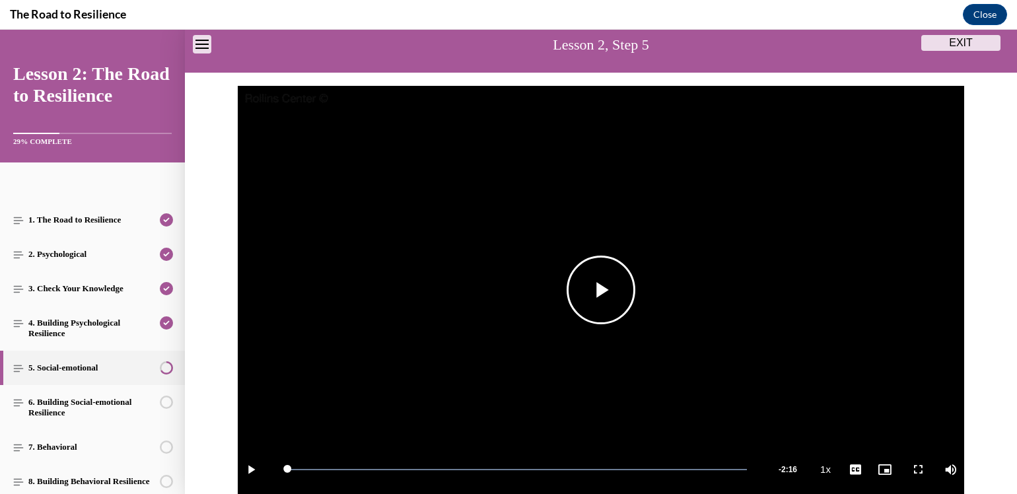
scroll to position [242, 0]
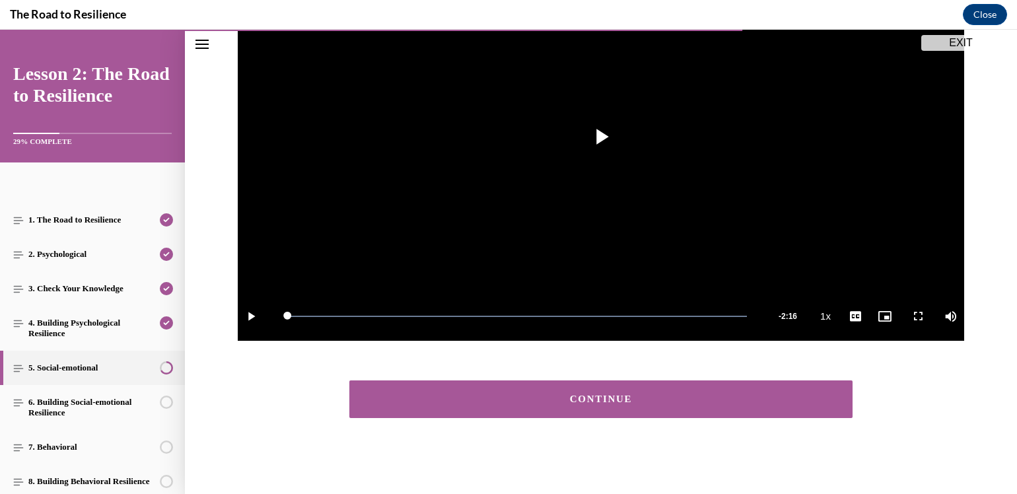
click at [609, 399] on div "CONTINUE" at bounding box center [601, 399] width 462 height 10
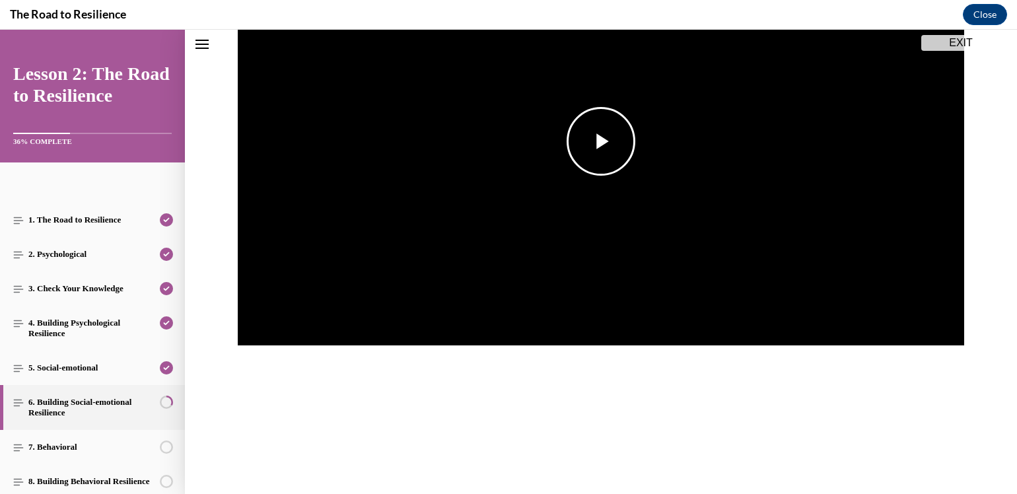
scroll to position [244, 0]
